Goal: Task Accomplishment & Management: Manage account settings

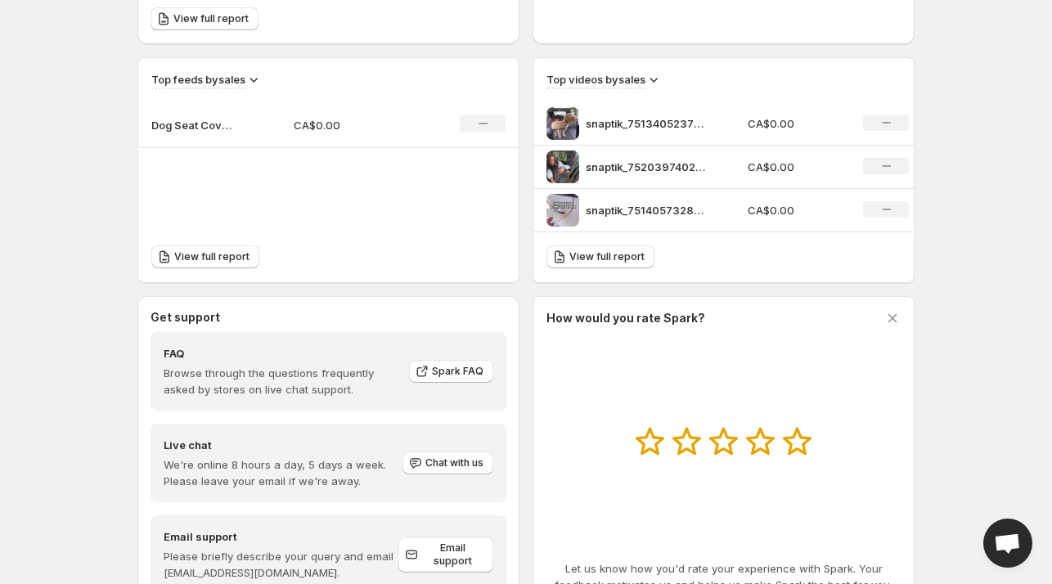
scroll to position [582, 0]
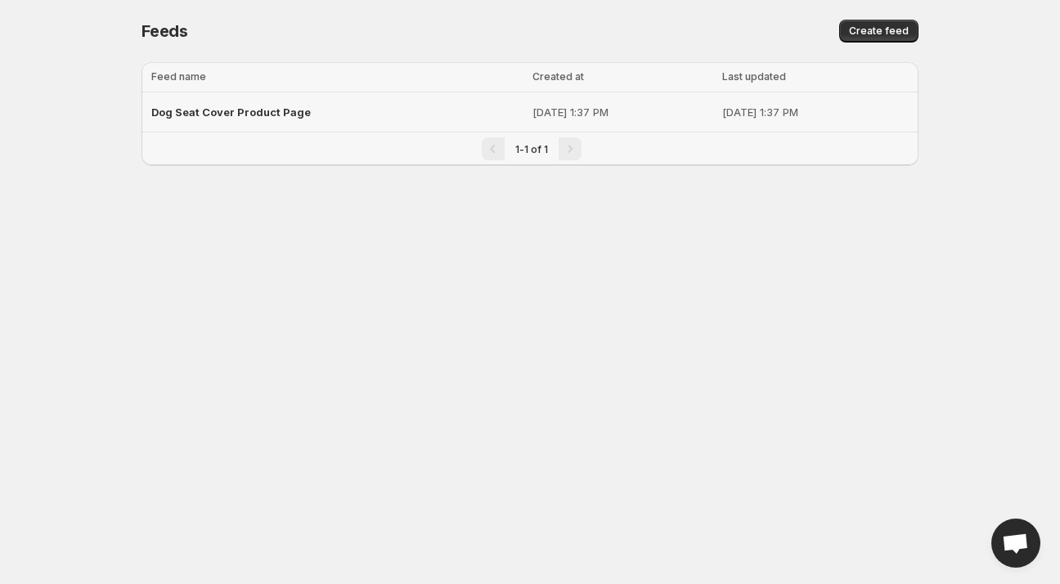
click at [245, 110] on span "Dog Seat Cover Product Page" at bounding box center [231, 112] width 160 height 13
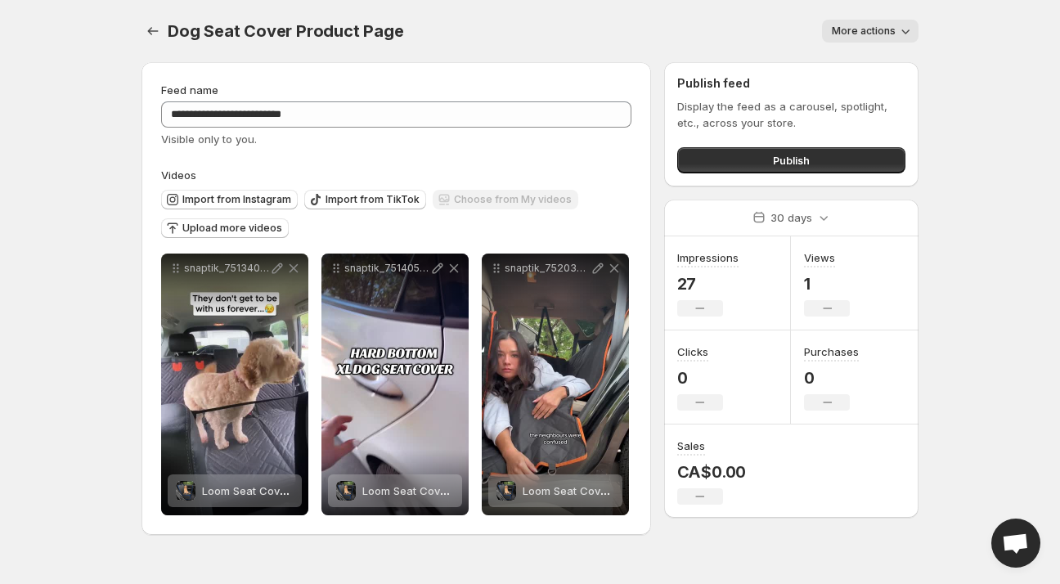
click at [838, 27] on span "More actions" at bounding box center [864, 31] width 64 height 13
click at [692, 33] on div "More actions" at bounding box center [671, 31] width 495 height 23
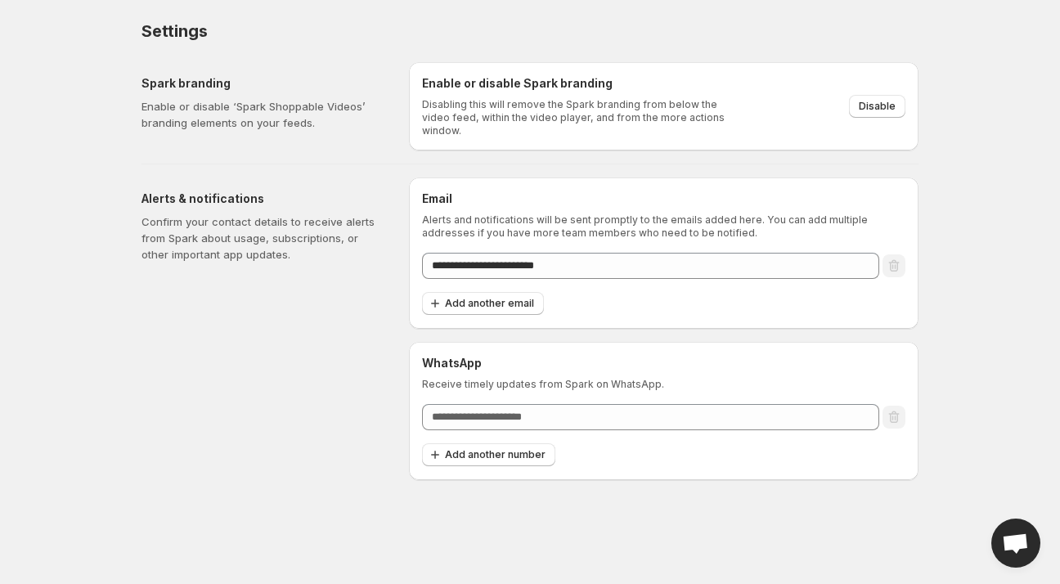
click at [849, 101] on div "Disable" at bounding box center [827, 106] width 157 height 23
click at [863, 101] on span "Disable" at bounding box center [877, 106] width 37 height 13
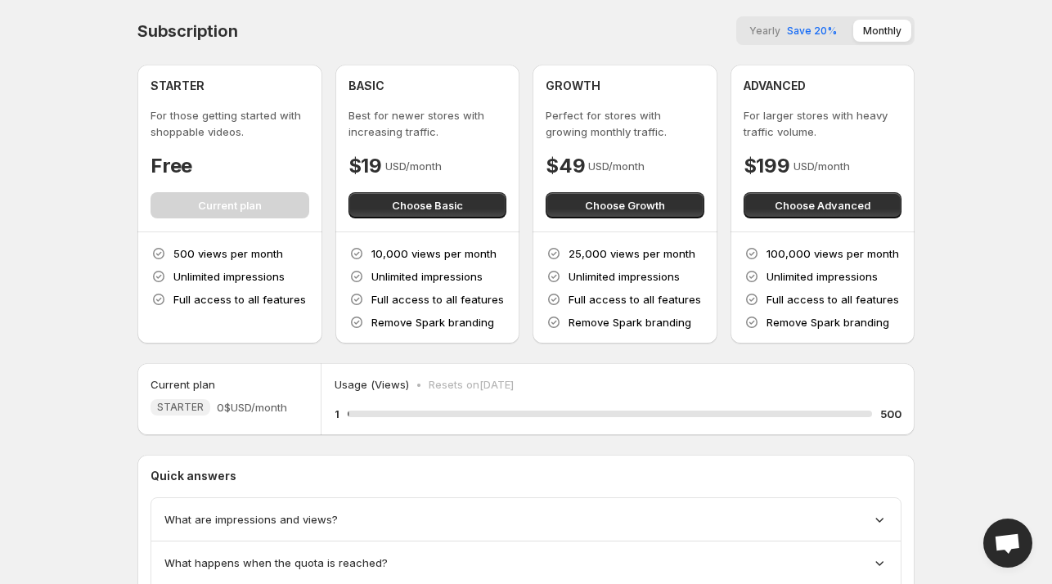
scroll to position [105, 0]
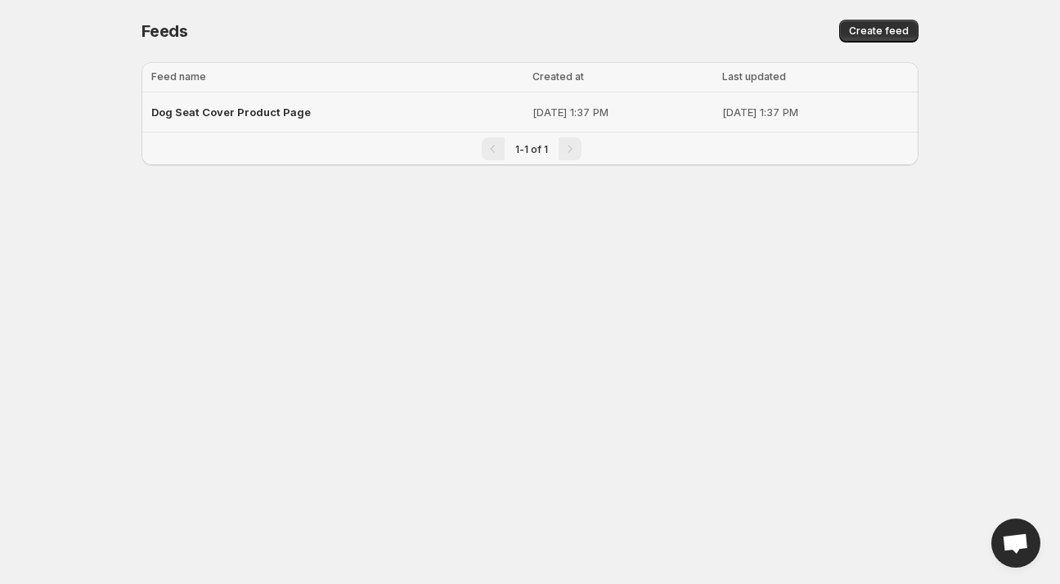
click at [267, 110] on span "Dog Seat Cover Product Page" at bounding box center [231, 112] width 160 height 13
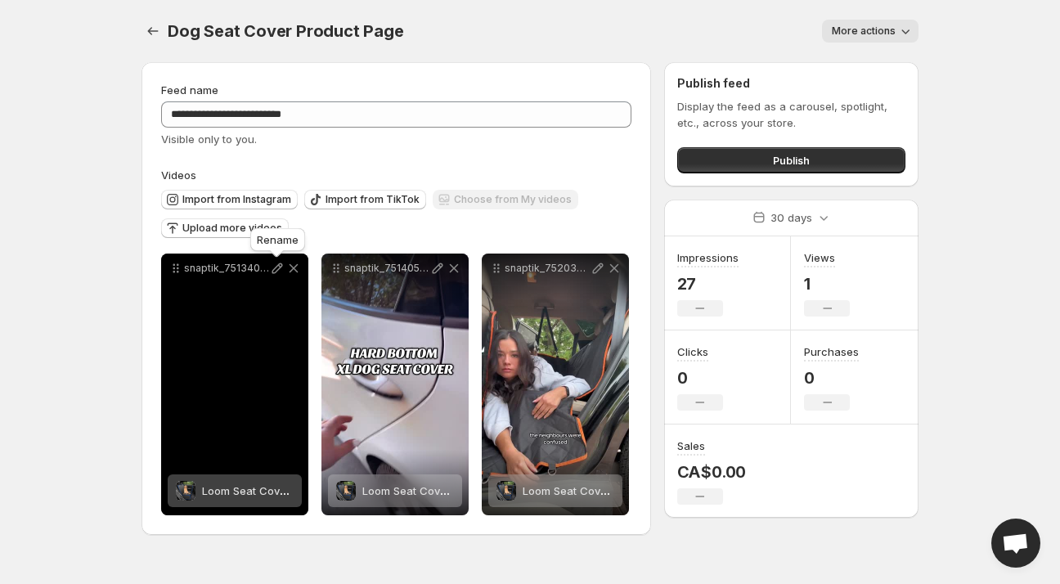
click at [272, 270] on icon at bounding box center [277, 268] width 16 height 16
click at [218, 377] on div "snaptik_7513405237911178497_v2" at bounding box center [234, 385] width 147 height 262
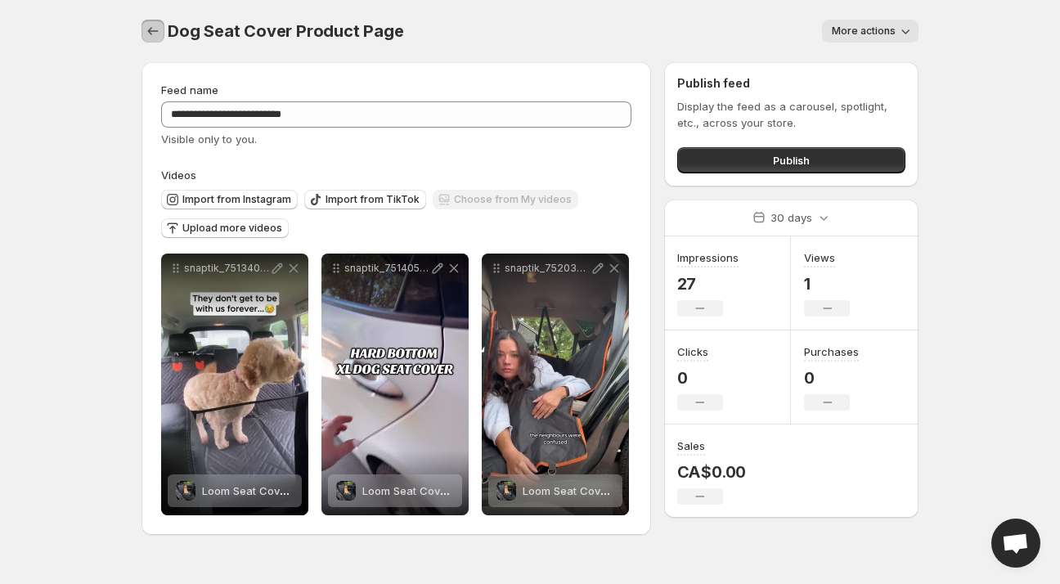
click at [146, 27] on icon "Settings" at bounding box center [153, 31] width 16 height 16
